Goal: Task Accomplishment & Management: Manage account settings

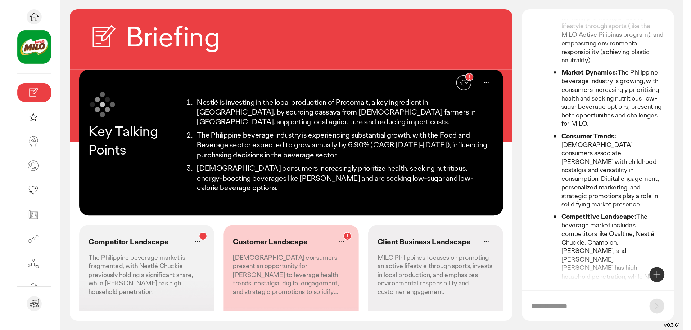
scroll to position [135, 0]
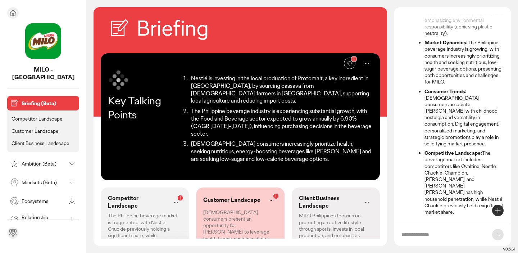
click at [19, 15] on div at bounding box center [43, 13] width 72 height 12
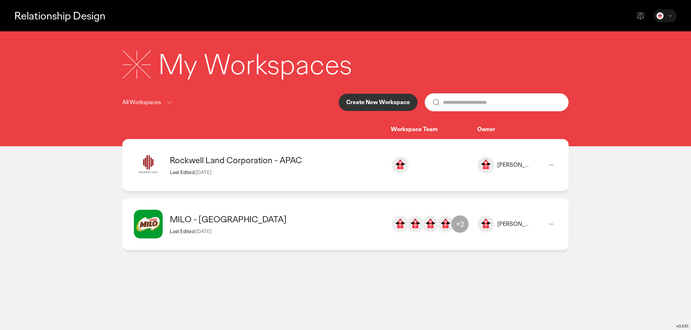
click at [518, 165] on icon at bounding box center [551, 165] width 9 height 9
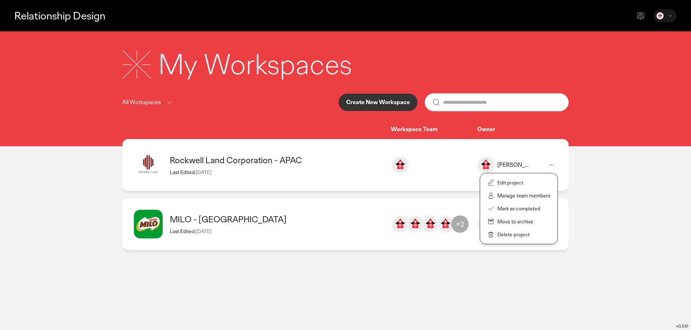
click at [242, 158] on div "Rockwell Land Corporation - APAC" at bounding box center [277, 159] width 214 height 11
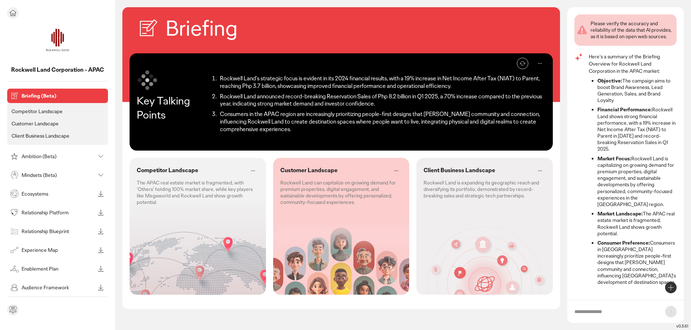
click at [63, 197] on div "Ecosystems" at bounding box center [52, 194] width 86 height 12
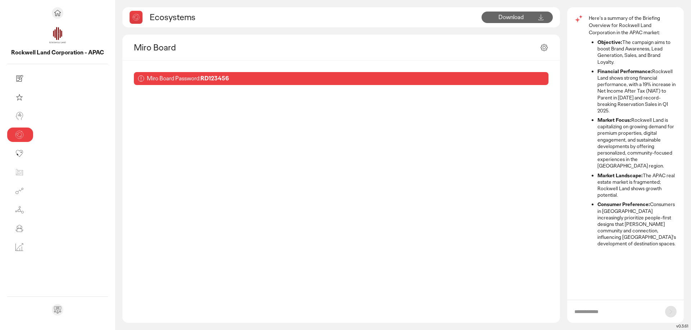
click at [200, 77] on b "RD123456" at bounding box center [214, 79] width 28 height 8
copy b "RD123456"
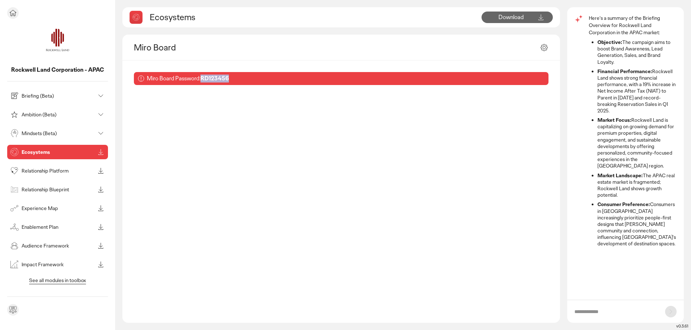
click at [30, 98] on p "Briefing (Beta)" at bounding box center [58, 95] width 73 height 5
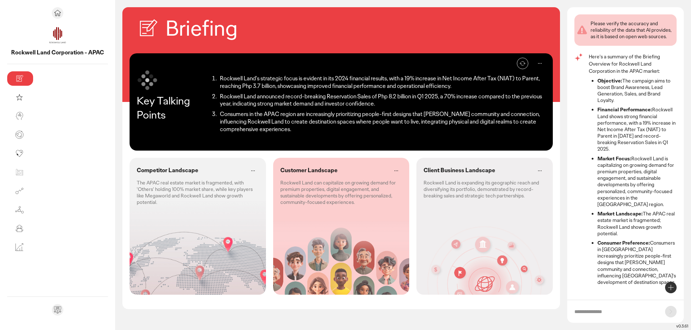
click at [518, 63] on icon at bounding box center [539, 63] width 3 height 0
click at [518, 85] on div "Edit" at bounding box center [518, 82] width 54 height 14
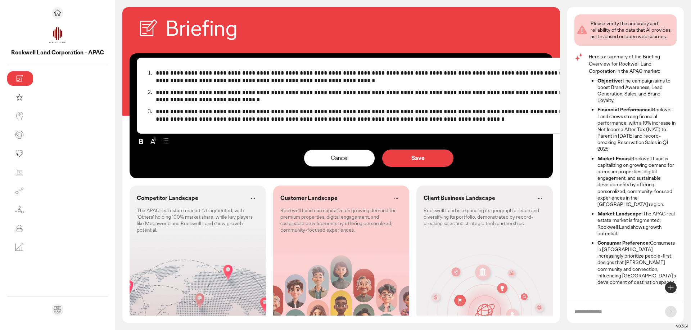
click at [274, 121] on p "**********" at bounding box center [384, 115] width 457 height 15
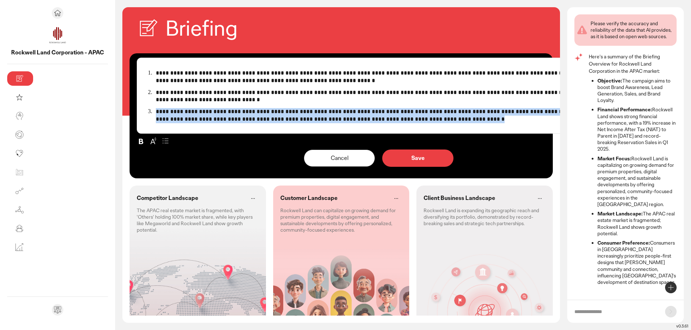
click at [274, 121] on p "**********" at bounding box center [384, 115] width 457 height 15
click at [304, 162] on button "Cancel" at bounding box center [339, 157] width 71 height 17
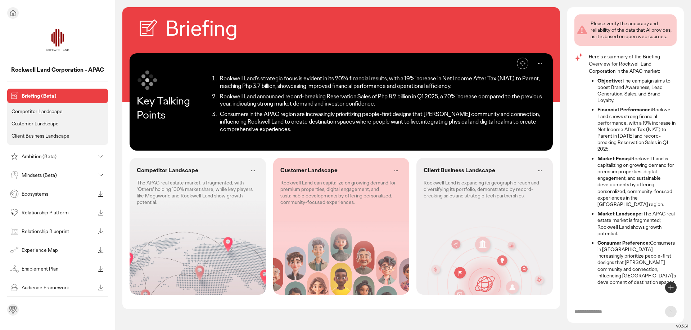
click at [47, 113] on p "Competitor Landscape" at bounding box center [37, 111] width 51 height 6
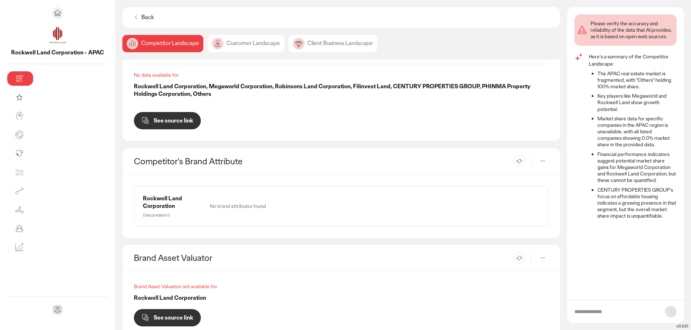
scroll to position [284, 0]
click at [289, 43] on div "Customer Landscape" at bounding box center [333, 43] width 89 height 17
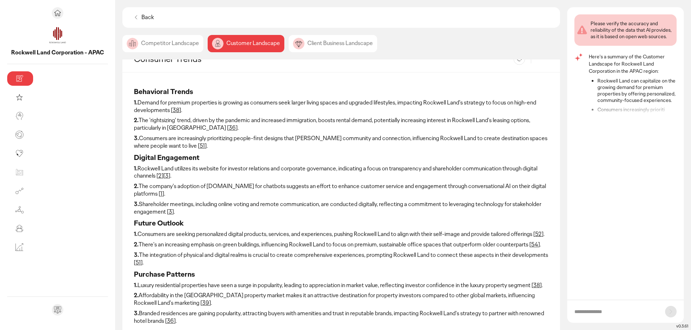
scroll to position [14, 0]
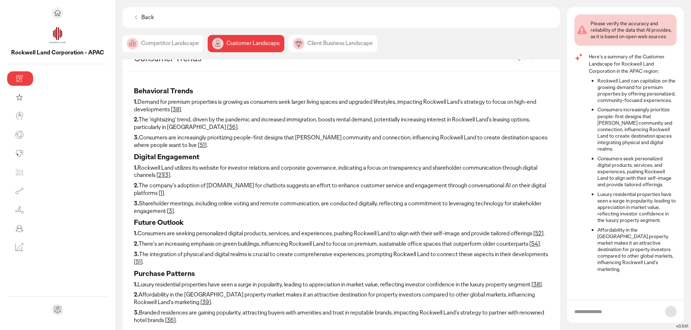
click at [289, 42] on div "Client Business Landscape" at bounding box center [333, 43] width 89 height 17
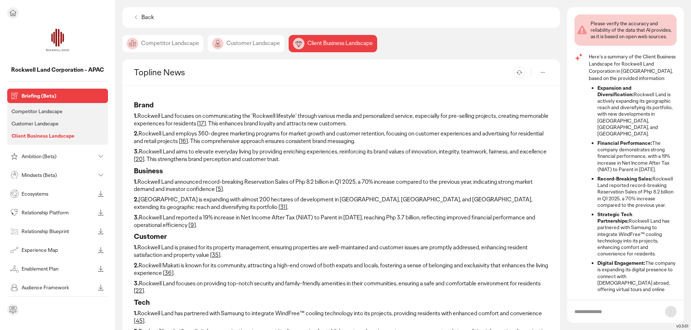
click at [51, 157] on p "Ambition (Beta)" at bounding box center [58, 156] width 73 height 5
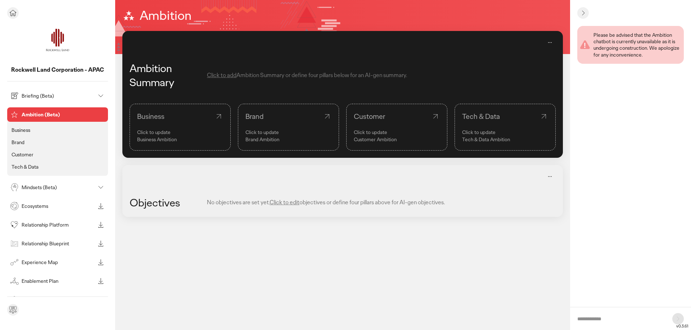
click at [26, 156] on p "Customer" at bounding box center [23, 154] width 22 height 6
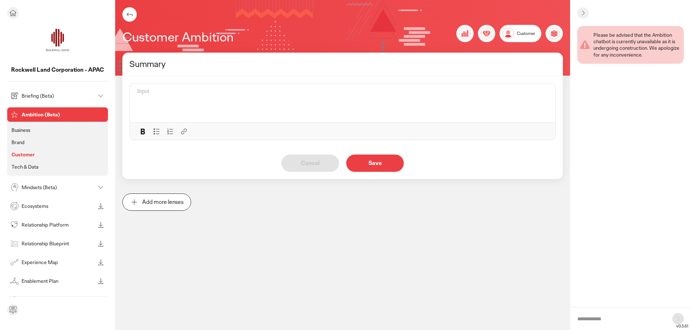
click at [53, 206] on p "Ecosystems" at bounding box center [58, 205] width 73 height 5
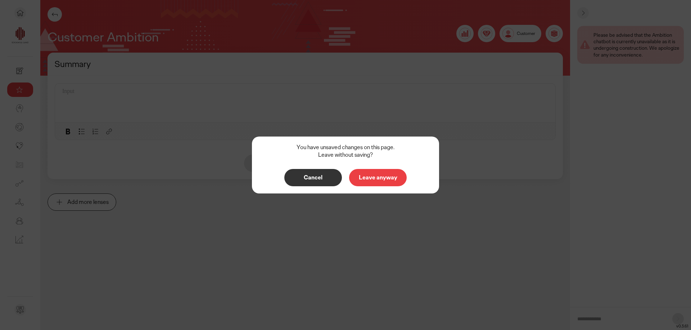
click at [364, 175] on p "Leave anyway" at bounding box center [378, 178] width 42 height 6
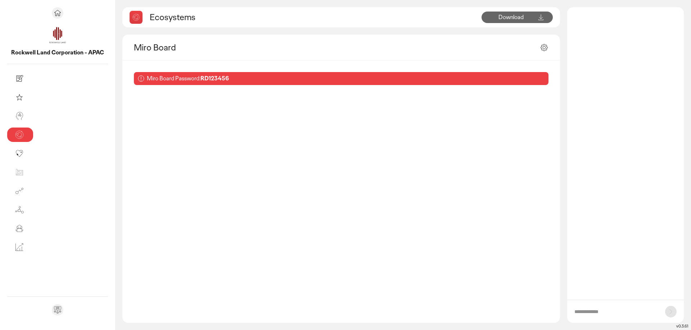
click at [200, 78] on b "RD123456" at bounding box center [214, 79] width 28 height 8
copy b "RD123456"
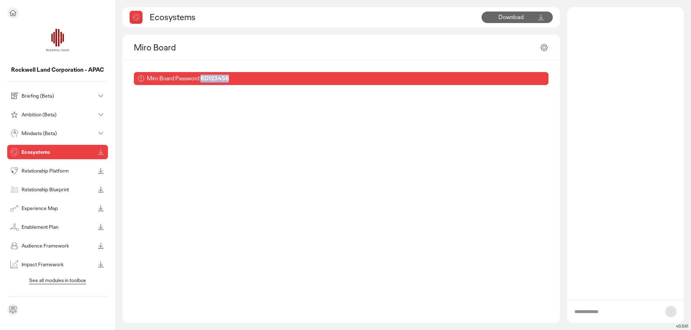
click at [49, 132] on p "Mindsets (Beta)" at bounding box center [58, 133] width 73 height 5
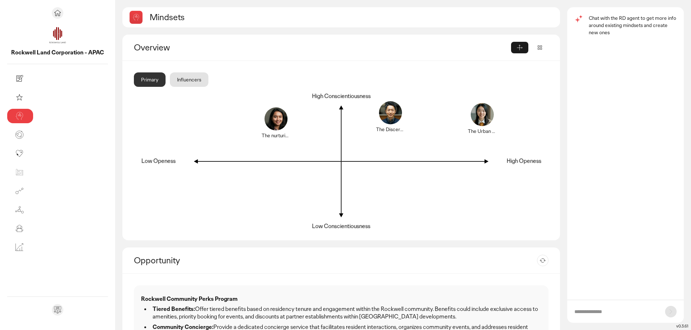
click at [170, 81] on div "Influencers" at bounding box center [189, 79] width 39 height 14
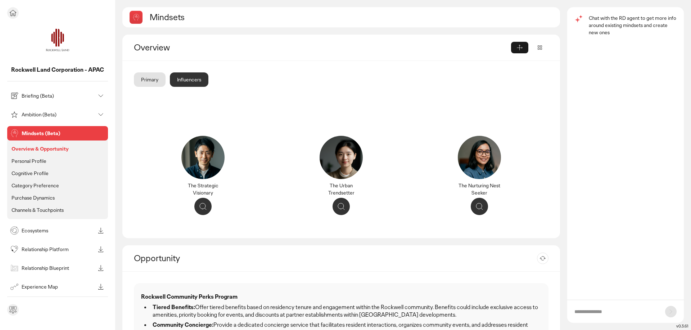
click at [58, 205] on li "Personal Profile" at bounding box center [57, 209] width 95 height 9
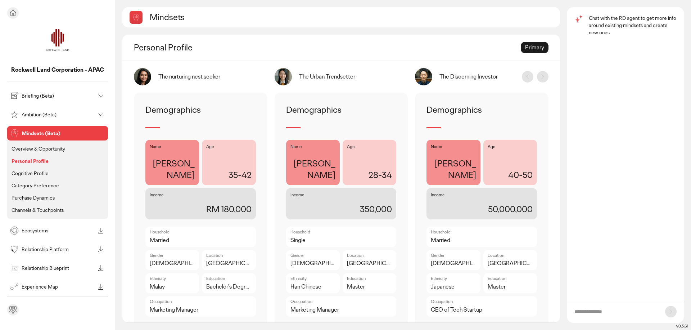
click at [46, 184] on p "Category Preference" at bounding box center [36, 185] width 48 height 6
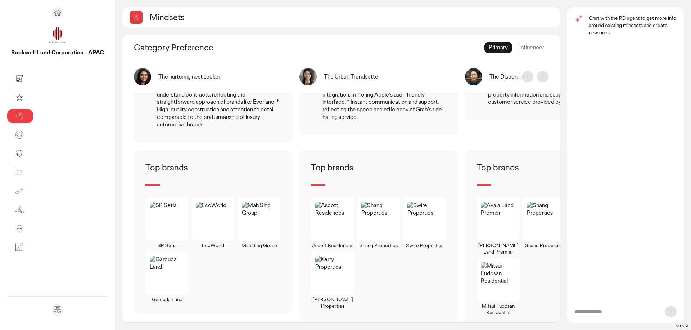
scroll to position [509, 0]
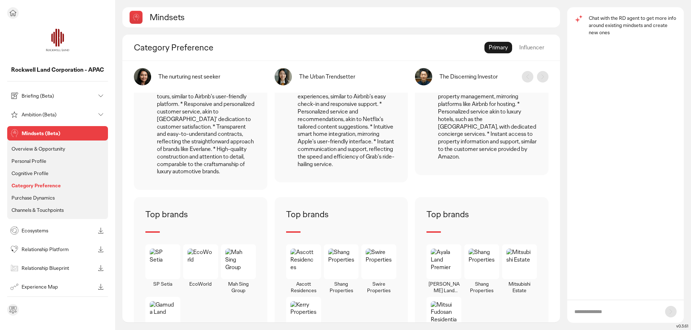
click at [45, 196] on p "Purchase Dynamics" at bounding box center [33, 197] width 43 height 6
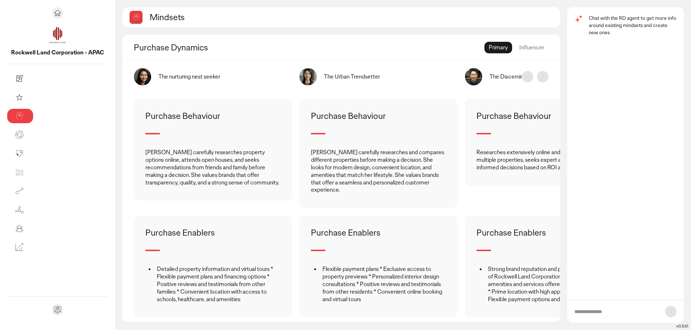
scroll to position [112, 0]
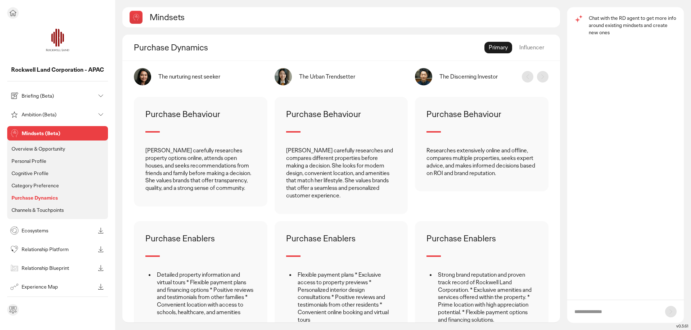
click at [46, 211] on p "Channels & Touchpoints" at bounding box center [38, 210] width 52 height 6
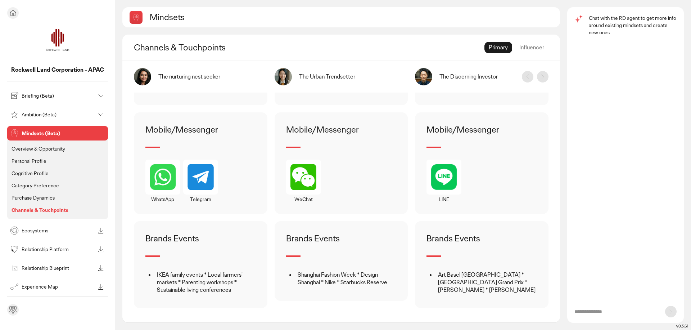
scroll to position [497, 0]
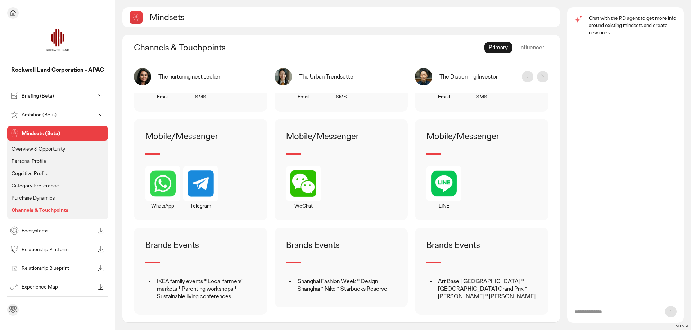
click at [70, 223] on div "Ecosystems" at bounding box center [57, 230] width 101 height 14
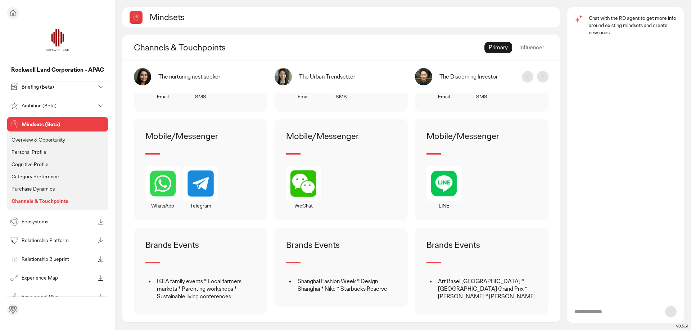
scroll to position [0, 0]
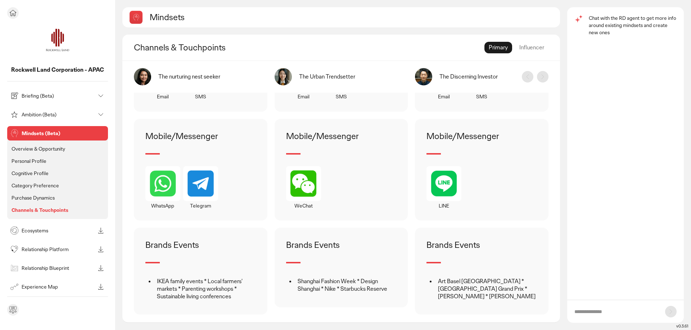
click at [27, 94] on p "Briefing (Beta)" at bounding box center [58, 95] width 73 height 5
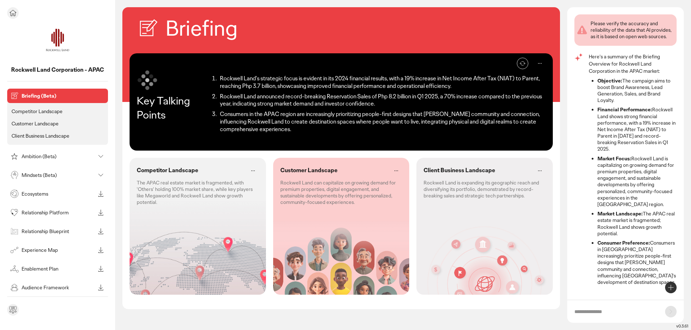
click at [37, 154] on p "Ambition (Beta)" at bounding box center [58, 156] width 73 height 5
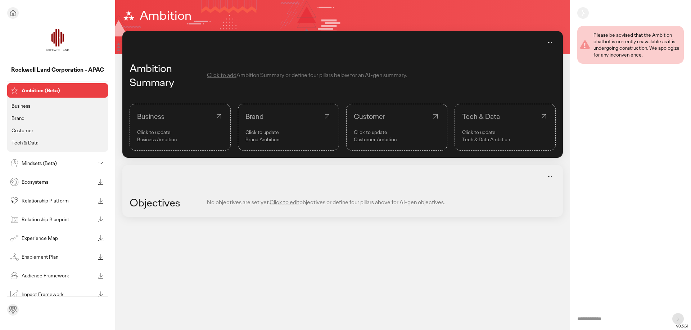
scroll to position [25, 0]
click at [51, 200] on p "Relationship Platform" at bounding box center [58, 199] width 73 height 5
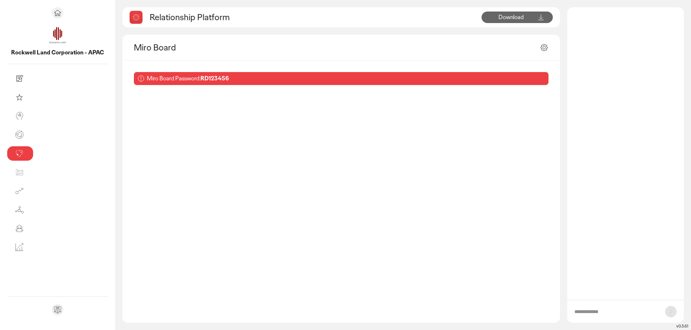
click at [200, 79] on b "RD123456" at bounding box center [214, 79] width 28 height 8
copy b "RD123456"
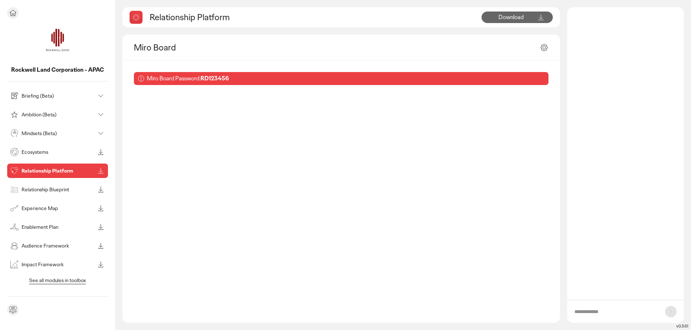
click at [60, 213] on div "Experience Map" at bounding box center [52, 208] width 86 height 12
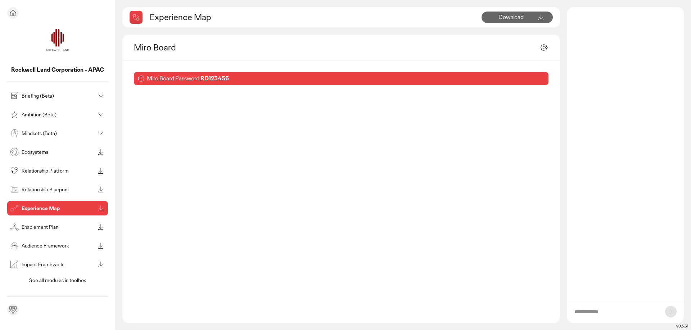
click at [41, 226] on p "Enablement Plan" at bounding box center [58, 226] width 73 height 5
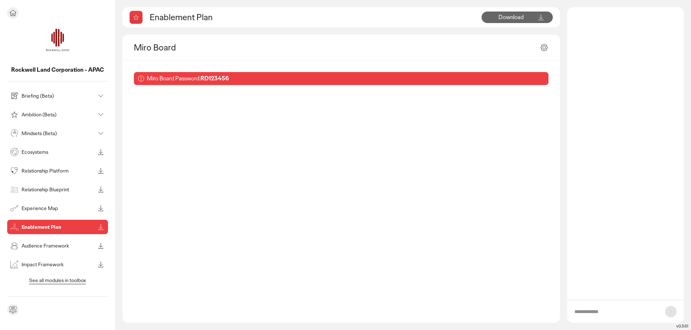
click at [56, 244] on p "Audience Framework" at bounding box center [58, 245] width 73 height 5
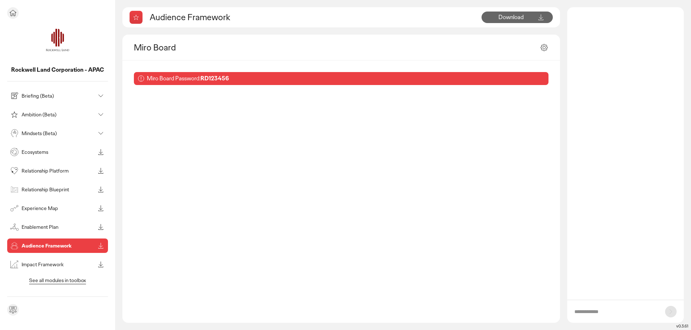
click at [56, 253] on p "Impact Framework" at bounding box center [58, 264] width 73 height 5
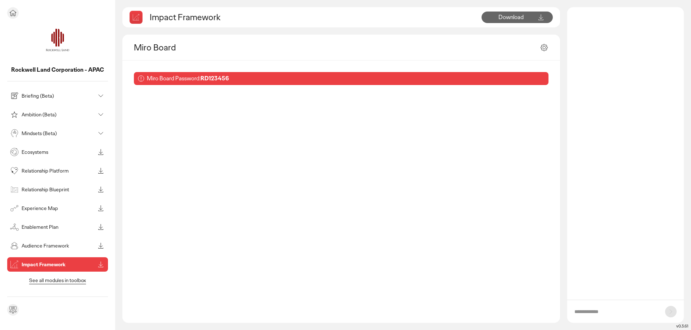
click at [76, 253] on p "See all modules in toolbox" at bounding box center [57, 280] width 91 height 6
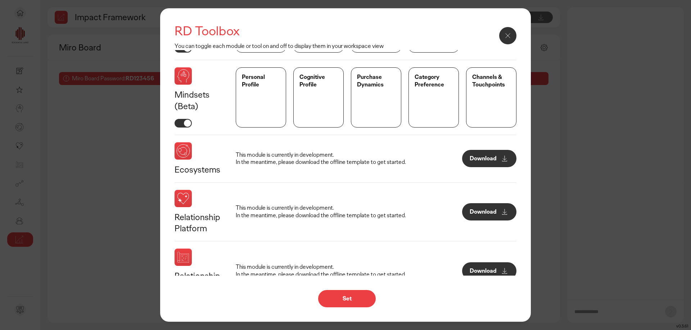
scroll to position [133, 0]
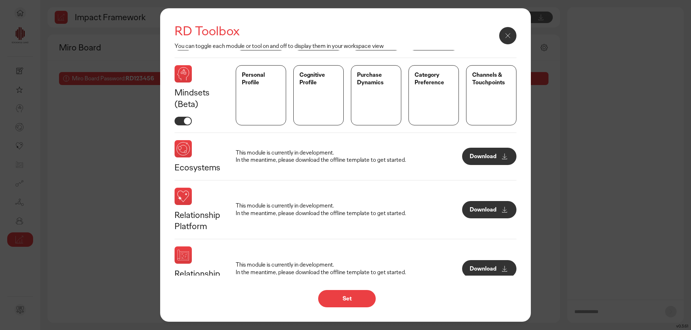
click at [514, 32] on button at bounding box center [507, 35] width 17 height 17
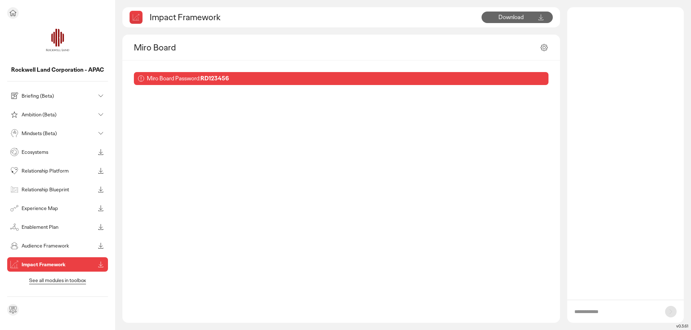
click at [68, 135] on p "Mindsets (Beta)" at bounding box center [58, 133] width 73 height 5
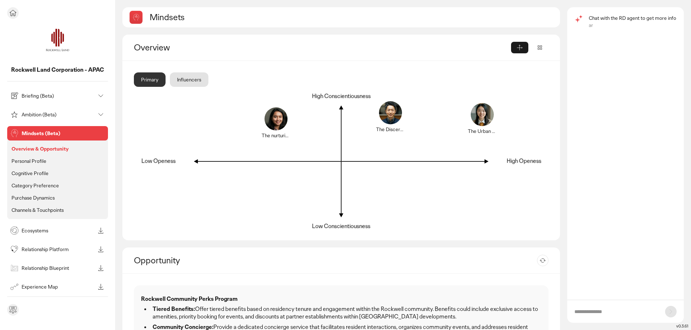
click at [69, 234] on div "Ecosystems" at bounding box center [52, 231] width 86 height 12
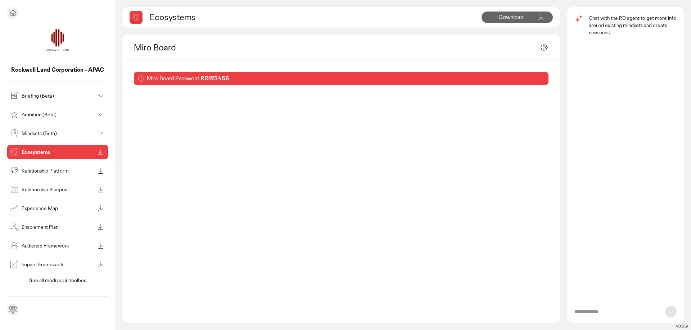
click at [5, 18] on div "Rockwell Land Corporation - APAC Briefing (Beta) Ambition (Beta) Mindsets (Beta…" at bounding box center [57, 165] width 115 height 330
click at [15, 15] on icon at bounding box center [13, 13] width 9 height 9
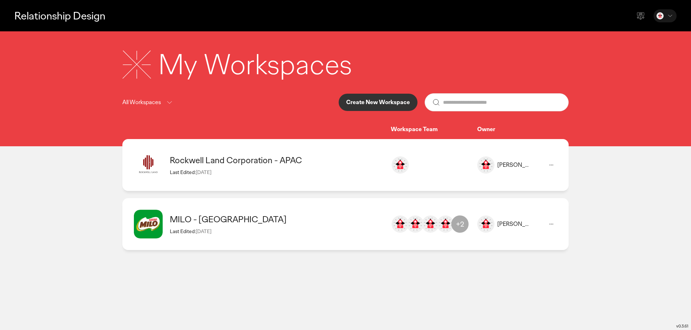
click at [353, 104] on p "Create New Workspace" at bounding box center [378, 102] width 64 height 6
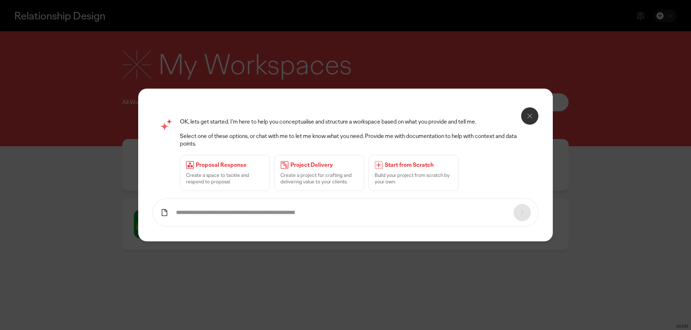
click at [236, 216] on input "text" at bounding box center [341, 213] width 330 height 8
click at [518, 120] on icon at bounding box center [530, 116] width 9 height 9
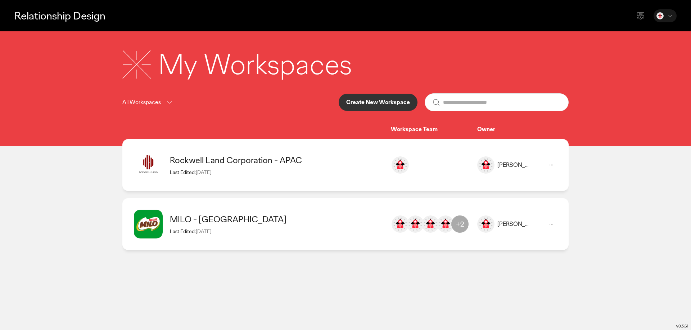
click at [145, 107] on div "All Workspaces" at bounding box center [147, 102] width 51 height 16
click at [167, 99] on icon at bounding box center [169, 102] width 9 height 9
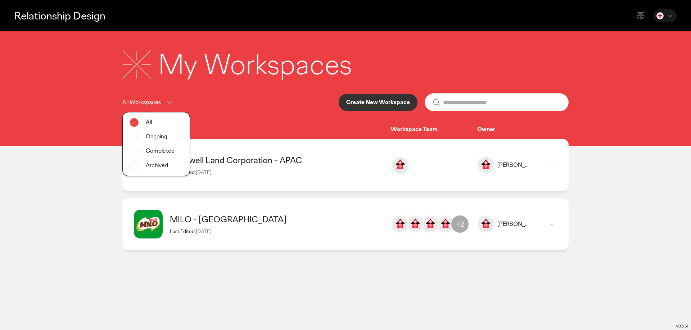
click at [387, 100] on p "Create New Workspace" at bounding box center [378, 102] width 64 height 6
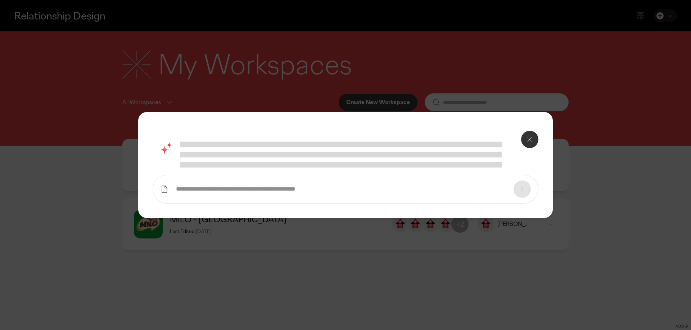
click at [518, 138] on icon at bounding box center [530, 139] width 9 height 9
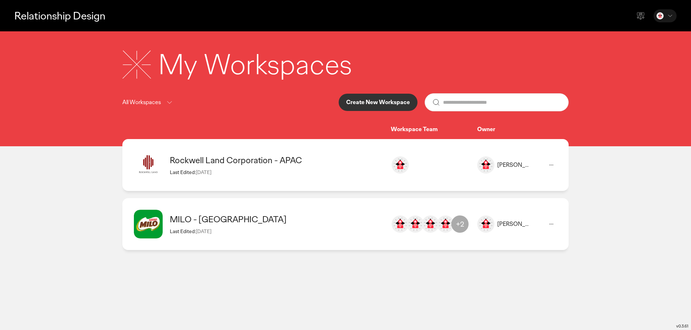
click at [518, 166] on button at bounding box center [552, 165] width 12 height 12
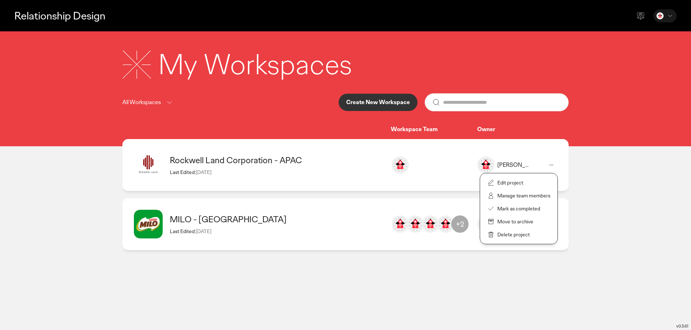
click at [518, 197] on main "Relationship Design My Workspaces All Workspaces Create New Workspace Workspace…" at bounding box center [345, 165] width 691 height 330
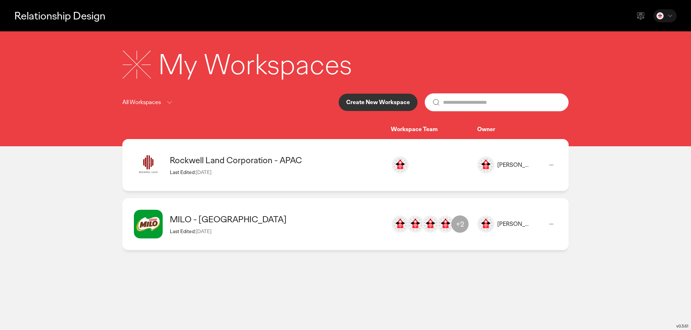
click at [411, 95] on button "Create New Workspace" at bounding box center [378, 102] width 79 height 17
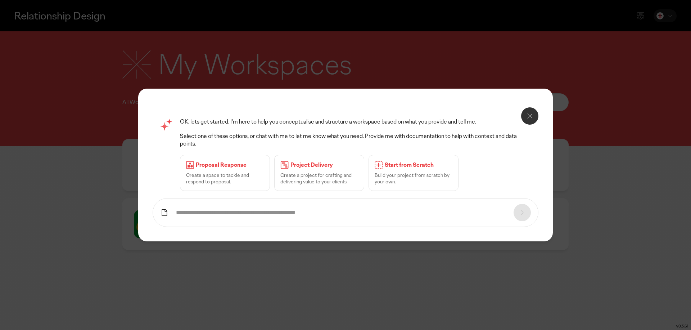
click at [518, 119] on icon at bounding box center [530, 116] width 9 height 9
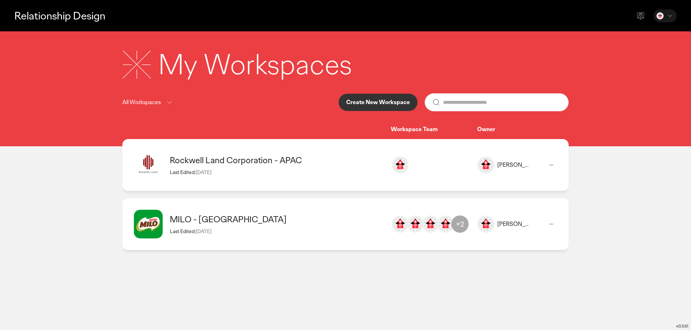
click at [518, 163] on button at bounding box center [552, 165] width 12 height 12
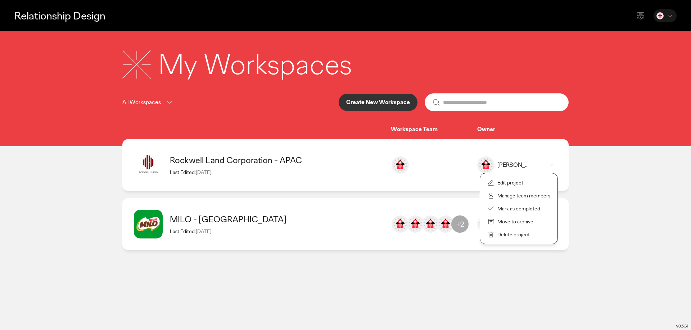
click at [511, 199] on p "Manage team members" at bounding box center [523, 195] width 53 height 6
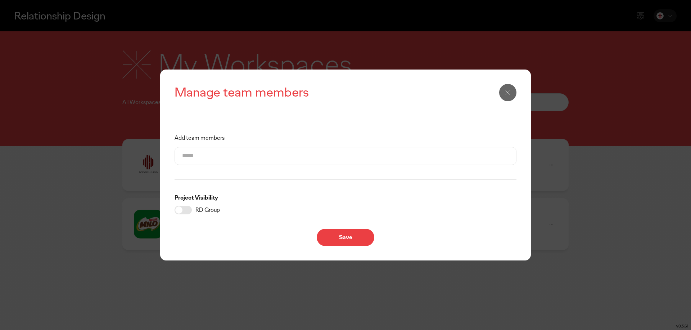
click at [212, 162] on input "Add team members" at bounding box center [345, 155] width 327 height 17
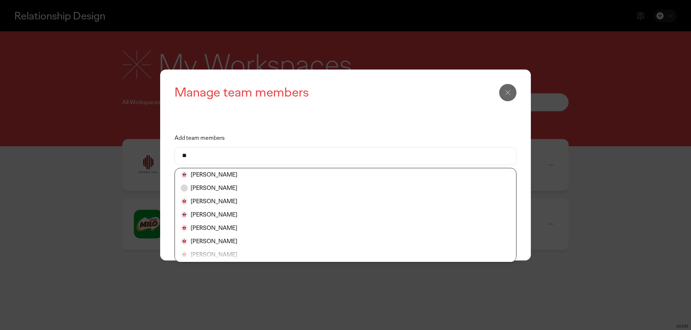
type input "*"
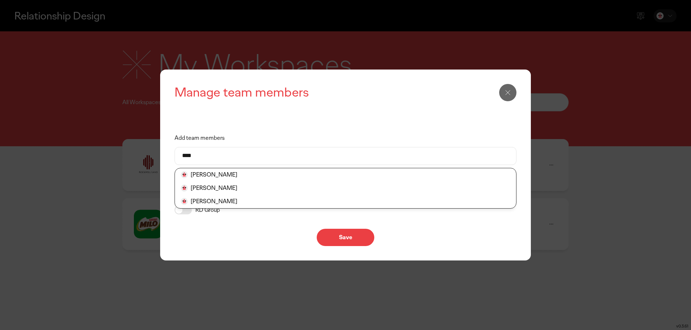
type input "****"
click at [240, 197] on li "[PERSON_NAME]" at bounding box center [345, 201] width 341 height 13
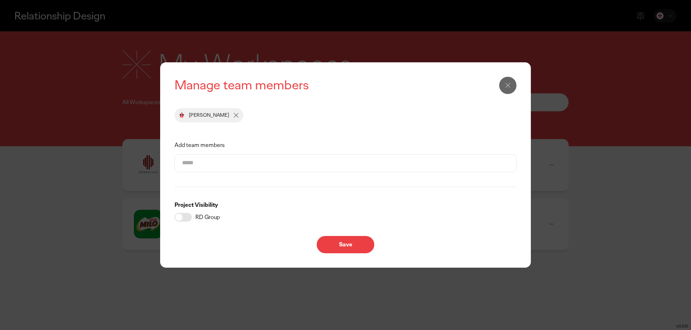
click at [222, 162] on input "Add team members" at bounding box center [345, 162] width 327 height 17
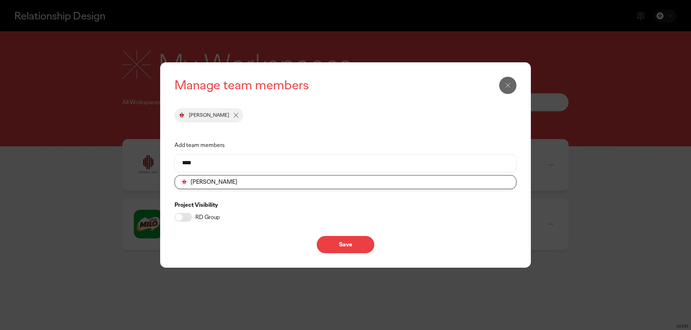
type input "****"
click at [215, 184] on li "[PERSON_NAME]" at bounding box center [345, 181] width 341 height 13
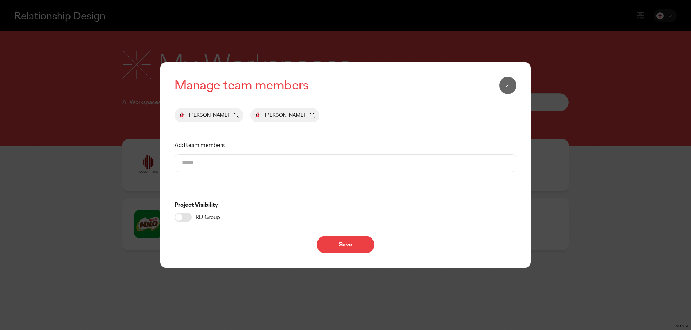
click at [206, 163] on input "Add team members" at bounding box center [345, 162] width 327 height 17
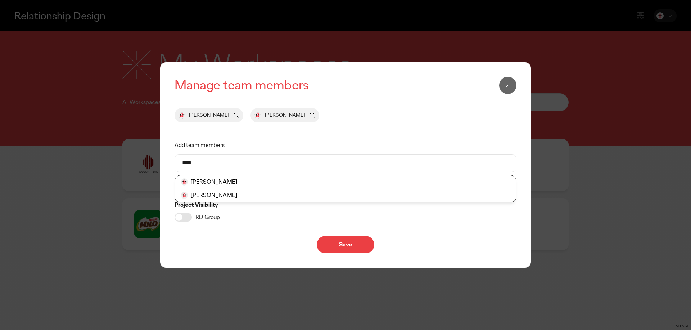
type input "****"
click at [229, 195] on li "[PERSON_NAME]" at bounding box center [345, 195] width 341 height 13
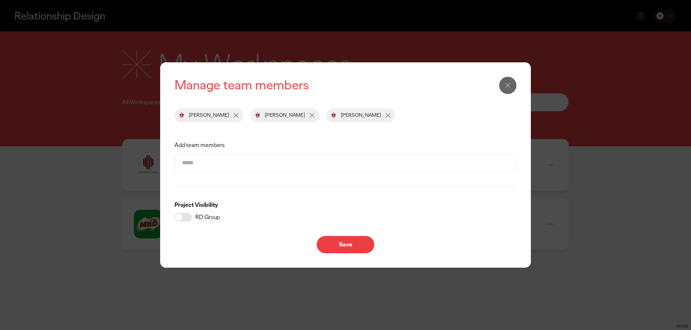
click at [209, 154] on div at bounding box center [346, 163] width 342 height 18
click at [209, 160] on input "Add team members" at bounding box center [345, 162] width 327 height 17
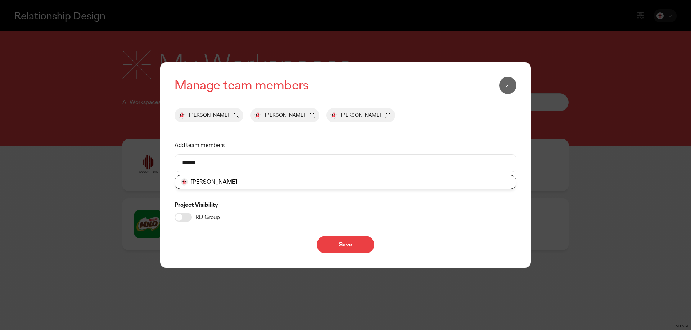
type input "******"
click at [216, 180] on li "[PERSON_NAME]" at bounding box center [345, 181] width 341 height 13
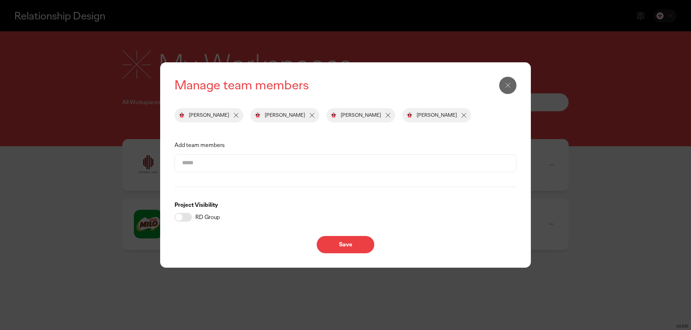
click at [252, 164] on input "Add team members" at bounding box center [345, 162] width 327 height 17
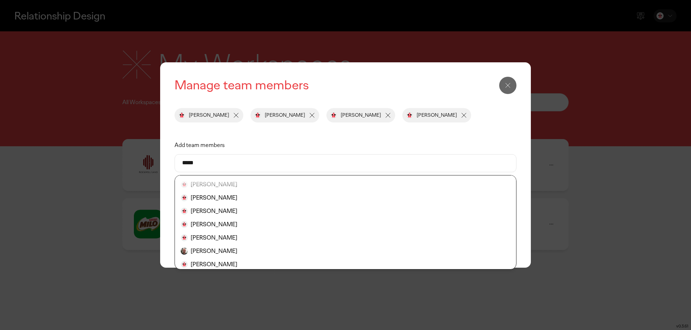
scroll to position [40, 0]
click at [188, 168] on input "*****" at bounding box center [345, 162] width 327 height 17
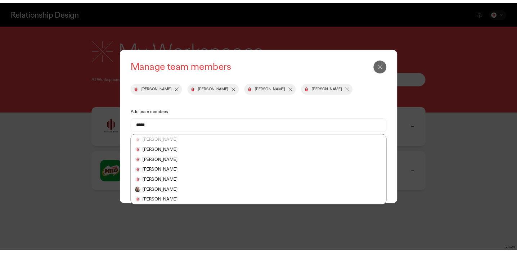
scroll to position [0, 0]
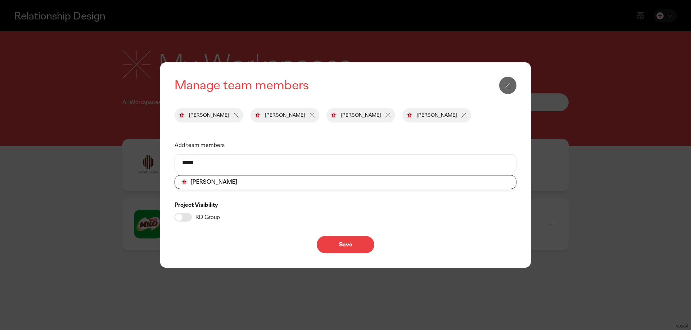
type input "*****"
click at [193, 186] on li "[PERSON_NAME]" at bounding box center [345, 181] width 341 height 13
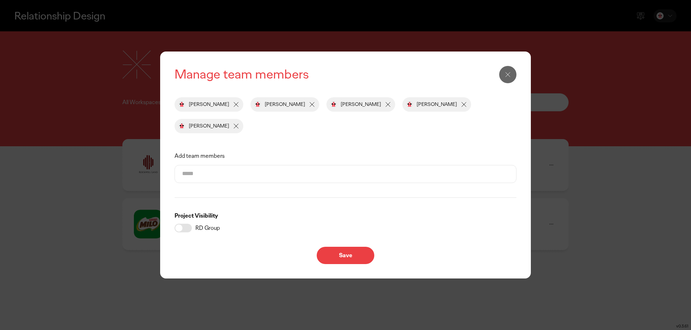
click at [211, 165] on input "Add team members" at bounding box center [345, 173] width 327 height 17
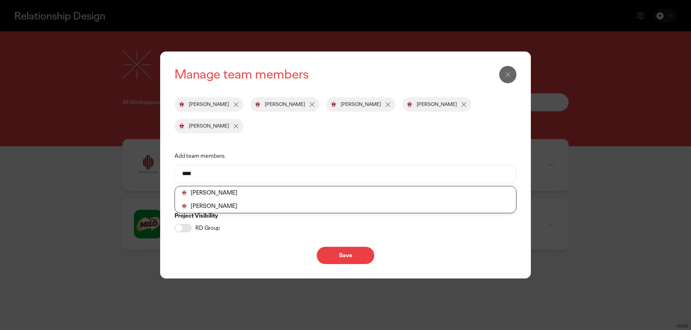
type input "****"
click at [222, 199] on li "[PERSON_NAME]" at bounding box center [345, 205] width 341 height 13
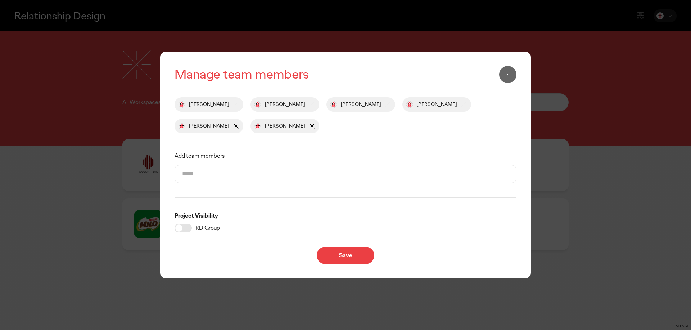
click at [216, 169] on input "Add team members" at bounding box center [345, 173] width 327 height 17
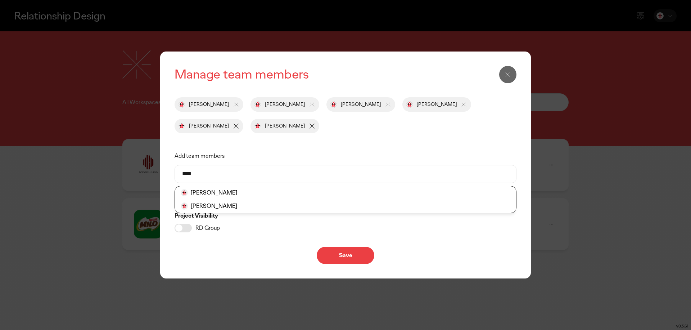
type input "****"
click at [223, 205] on li "[PERSON_NAME]" at bounding box center [345, 205] width 341 height 13
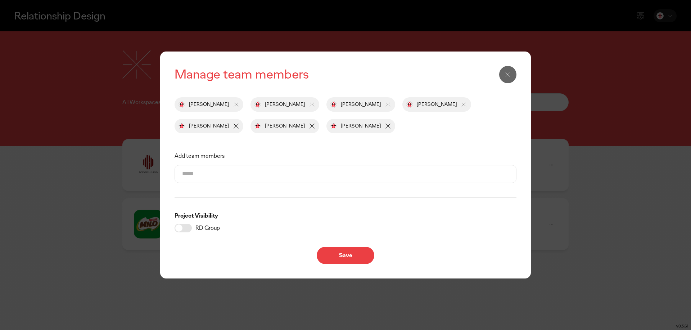
click at [215, 171] on input "Add team members" at bounding box center [345, 173] width 327 height 17
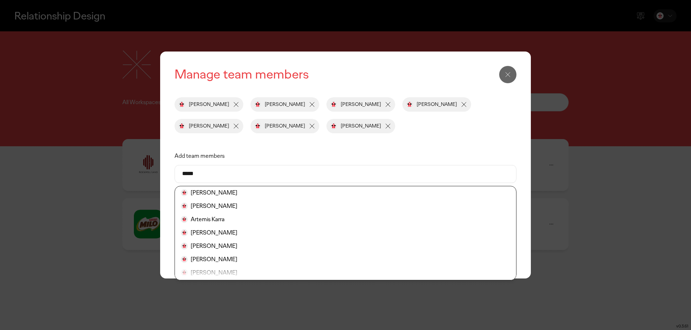
type input "******"
click at [290, 145] on div "Manage team members [PERSON_NAME] [PERSON_NAME] [PERSON_NAME] [PERSON_NAME] [PE…" at bounding box center [346, 165] width 342 height 198
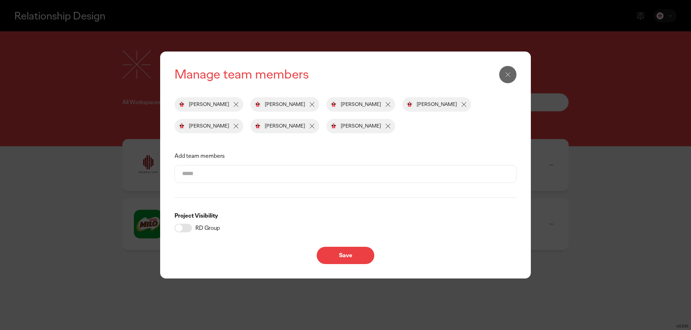
click at [306, 177] on input "Add team members" at bounding box center [345, 173] width 327 height 17
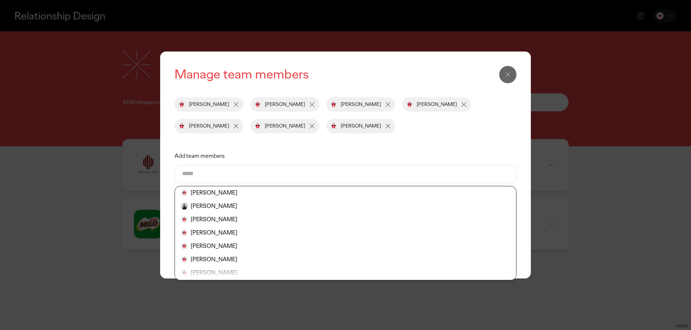
click at [231, 148] on label "Add team members" at bounding box center [346, 156] width 342 height 17
click at [231, 165] on input "Add team members" at bounding box center [345, 173] width 327 height 17
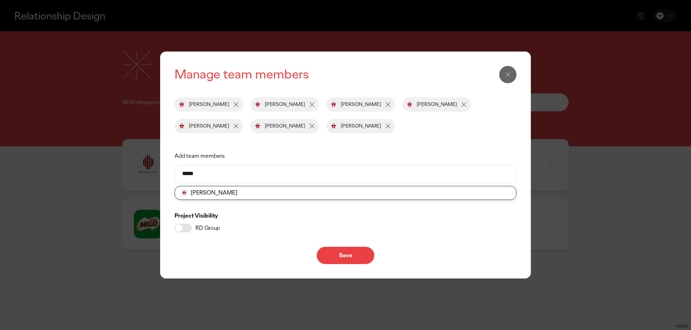
type input "*****"
click at [218, 192] on li "[PERSON_NAME]" at bounding box center [345, 192] width 341 height 13
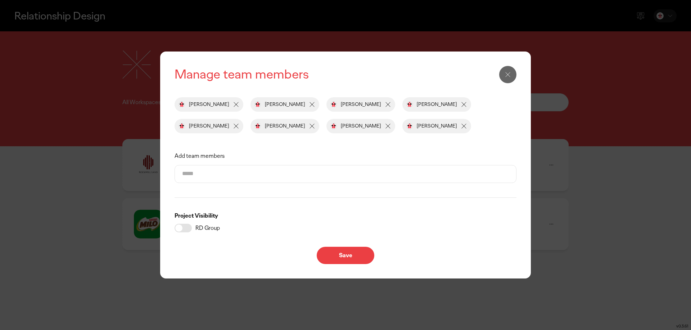
click at [228, 171] on input "Add team members" at bounding box center [345, 173] width 327 height 17
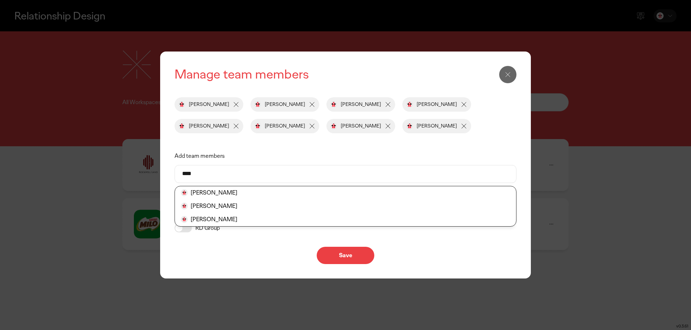
type input "****"
click at [235, 213] on li "[PERSON_NAME]" at bounding box center [345, 219] width 341 height 13
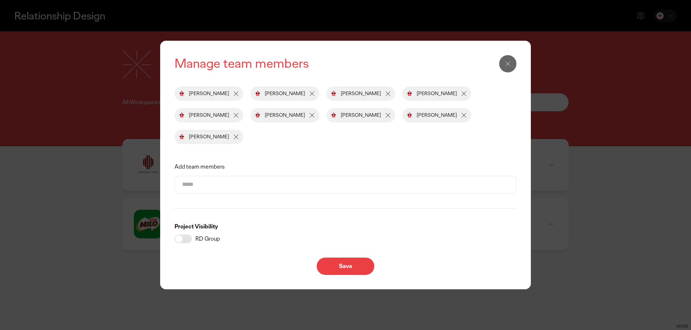
click at [343, 253] on button "Save" at bounding box center [346, 265] width 58 height 17
